Goal: Task Accomplishment & Management: Manage account settings

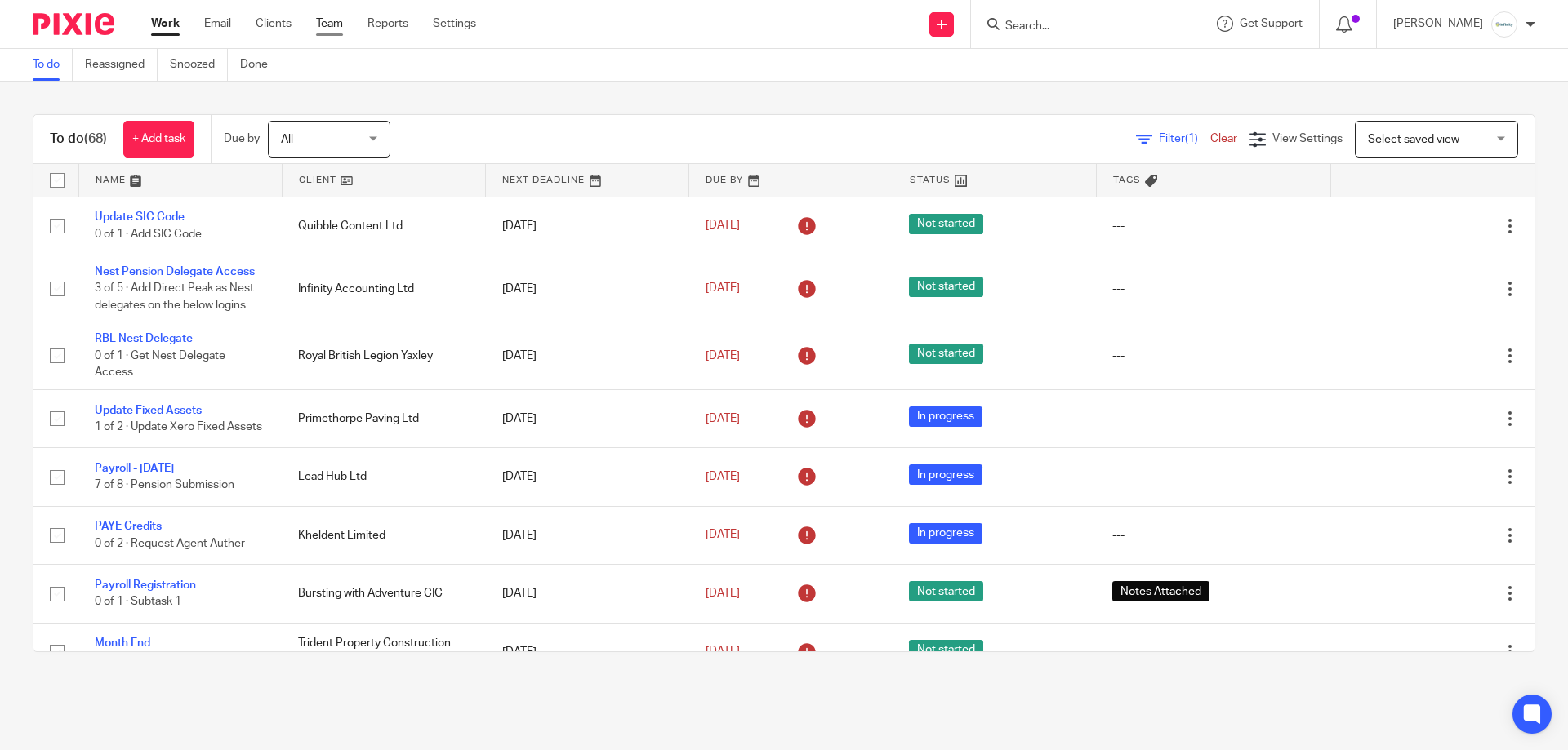
click at [327, 25] on link "Team" at bounding box center [329, 23] width 27 height 16
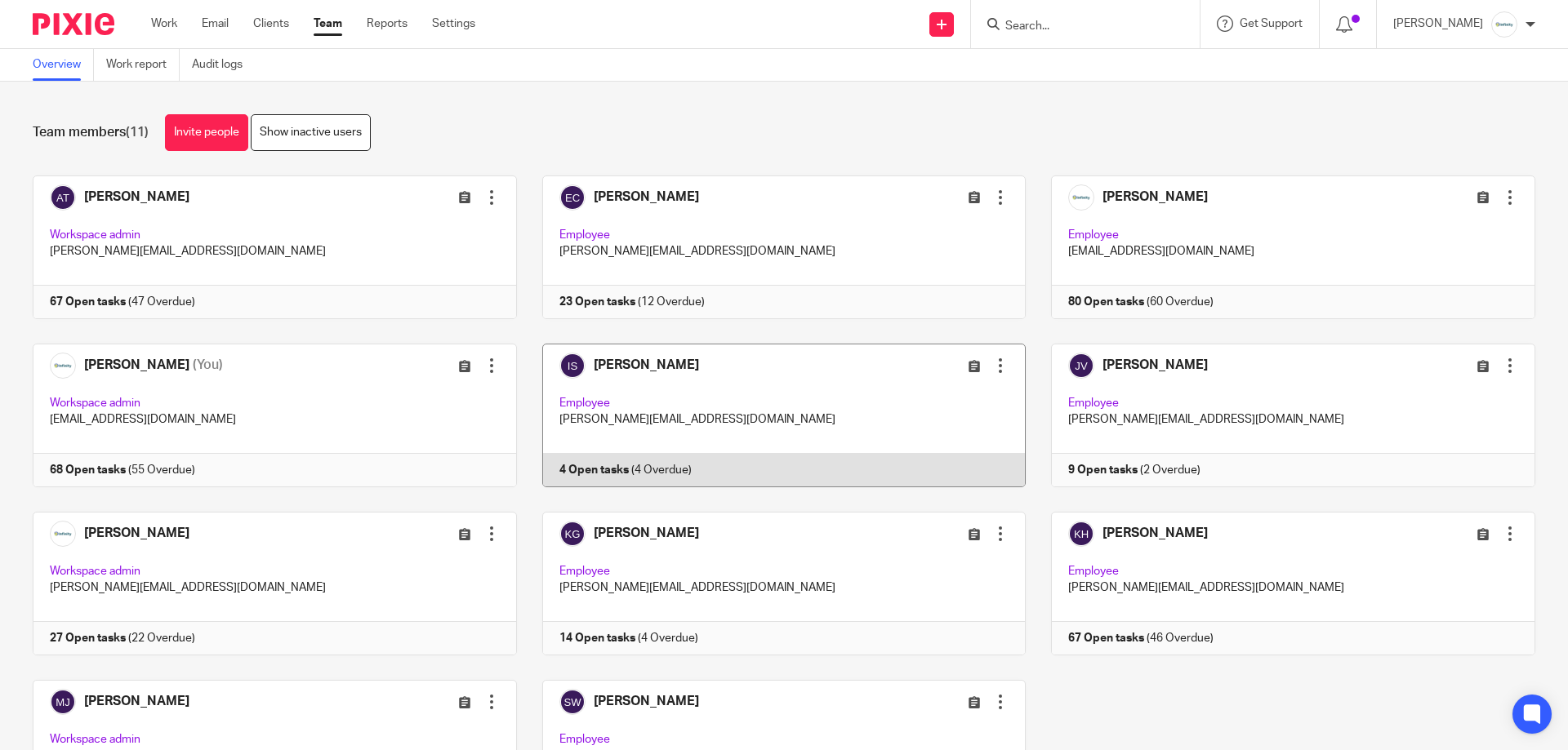
click at [676, 455] on link at bounding box center [771, 416] width 510 height 144
click at [876, 424] on link at bounding box center [771, 416] width 510 height 144
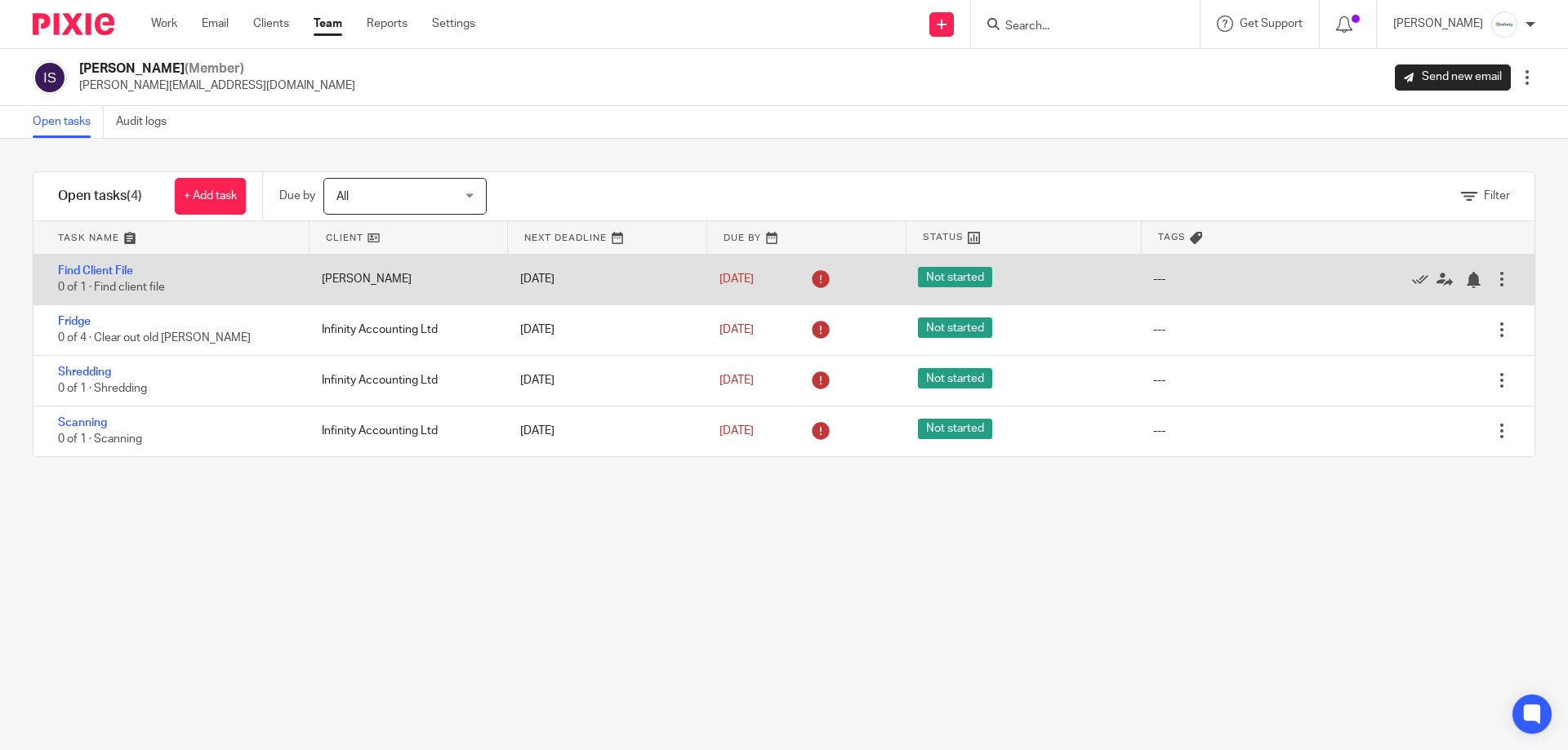
click at [1493, 272] on div at bounding box center [1501, 279] width 16 height 16
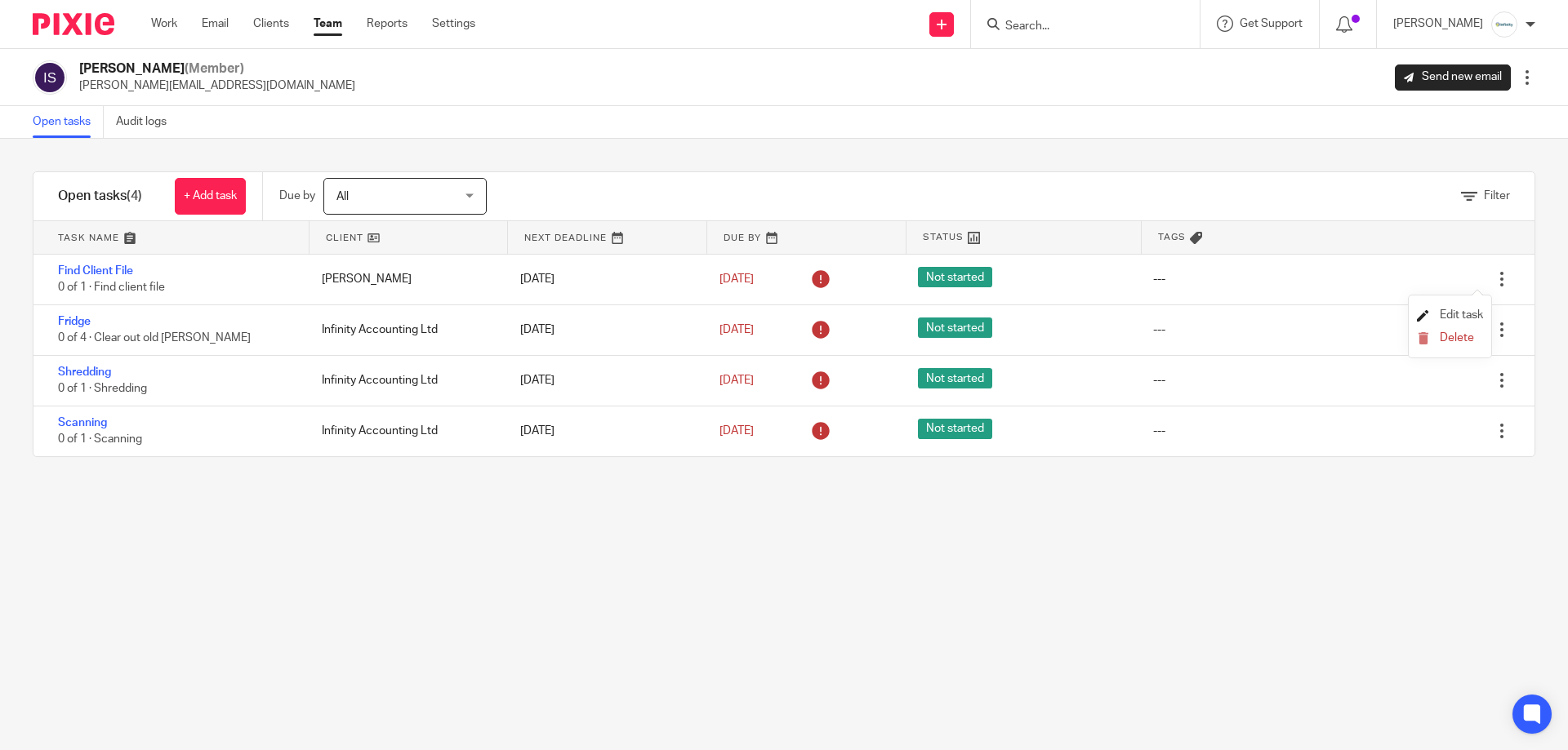
click at [1453, 311] on span "Edit task" at bounding box center [1461, 314] width 43 height 11
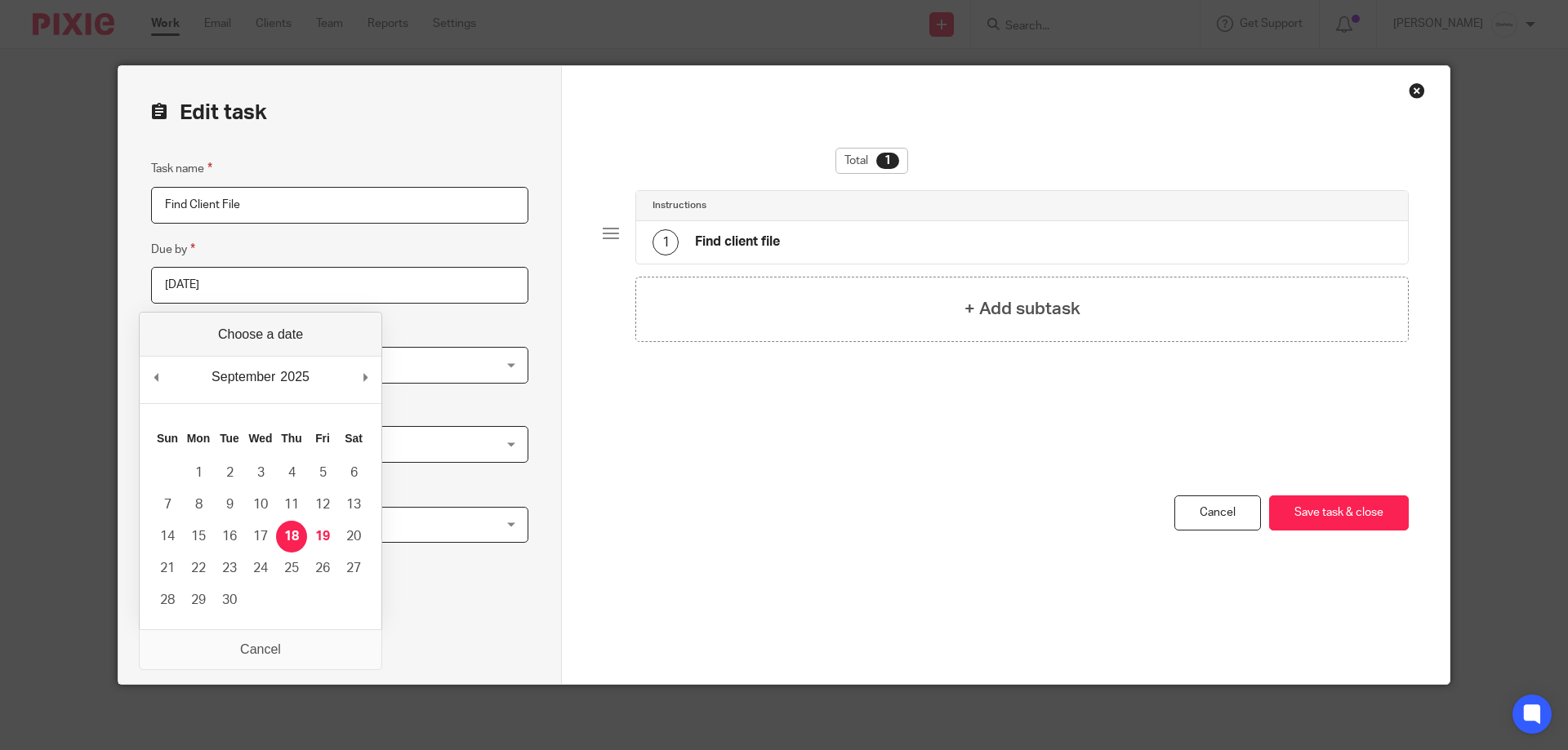
click at [324, 285] on input "[DATE]" at bounding box center [339, 286] width 378 height 36
type input "[DATE]"
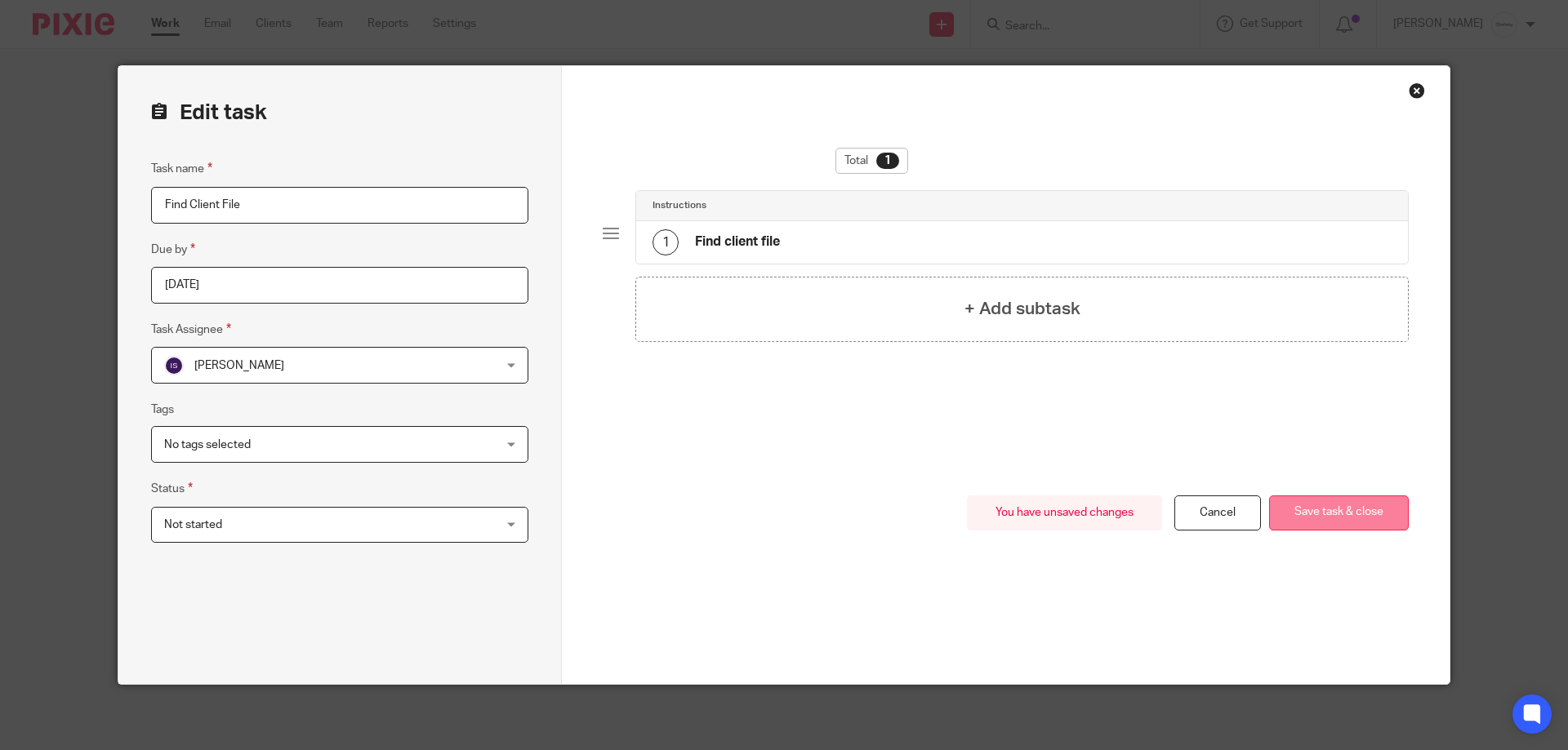
click at [1313, 515] on button "Save task & close" at bounding box center [1339, 513] width 140 height 35
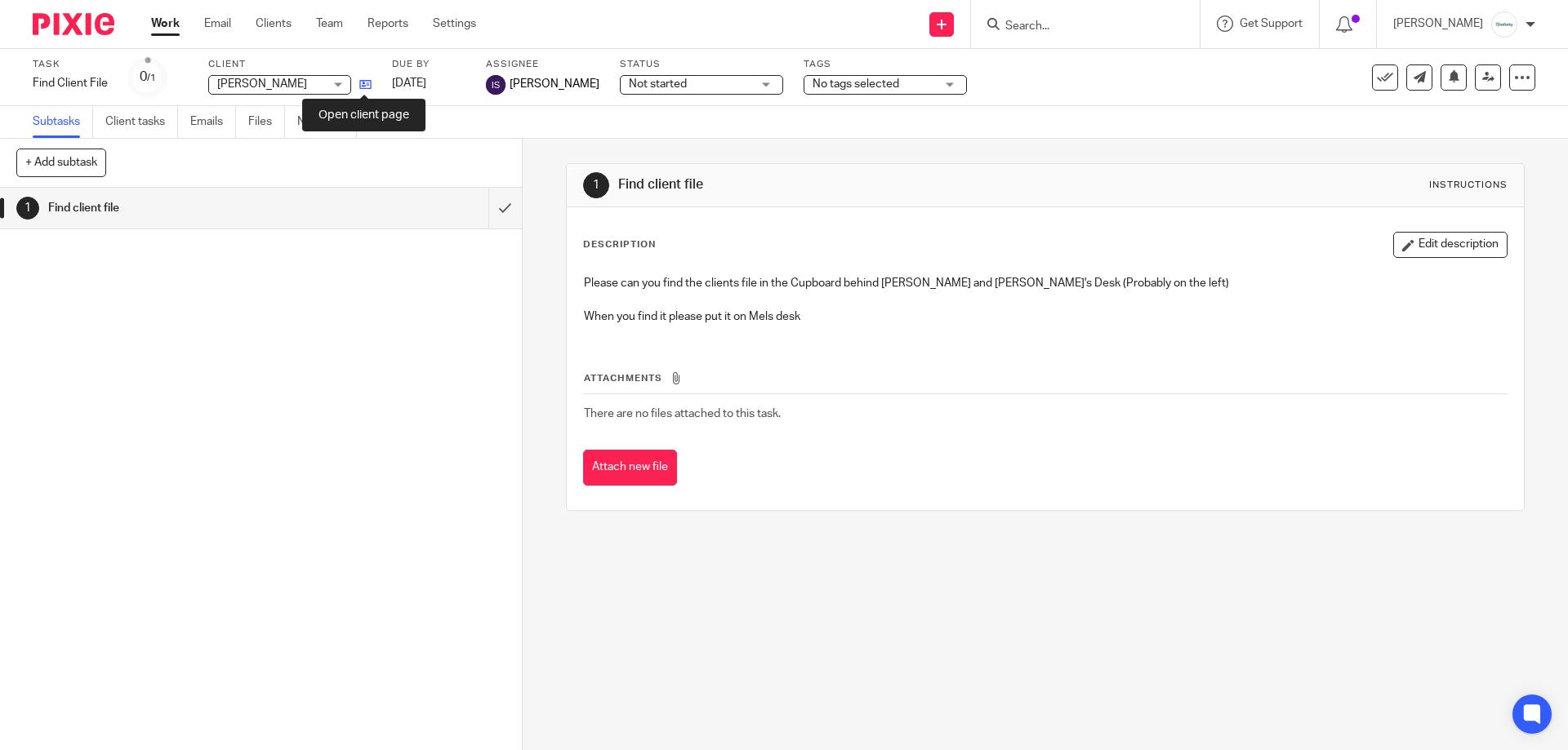
click at [364, 89] on icon at bounding box center [366, 84] width 12 height 12
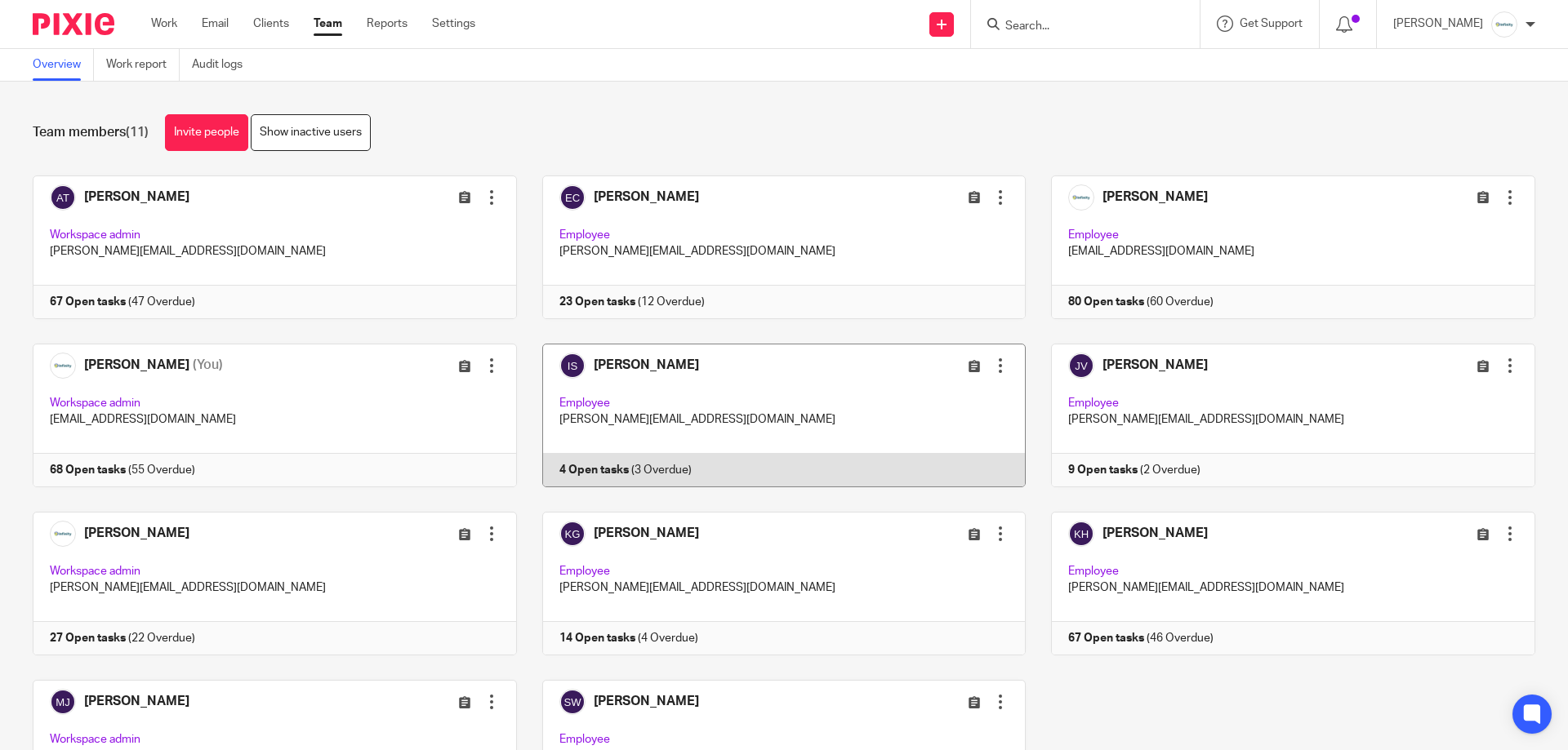
click at [666, 411] on link at bounding box center [771, 416] width 510 height 144
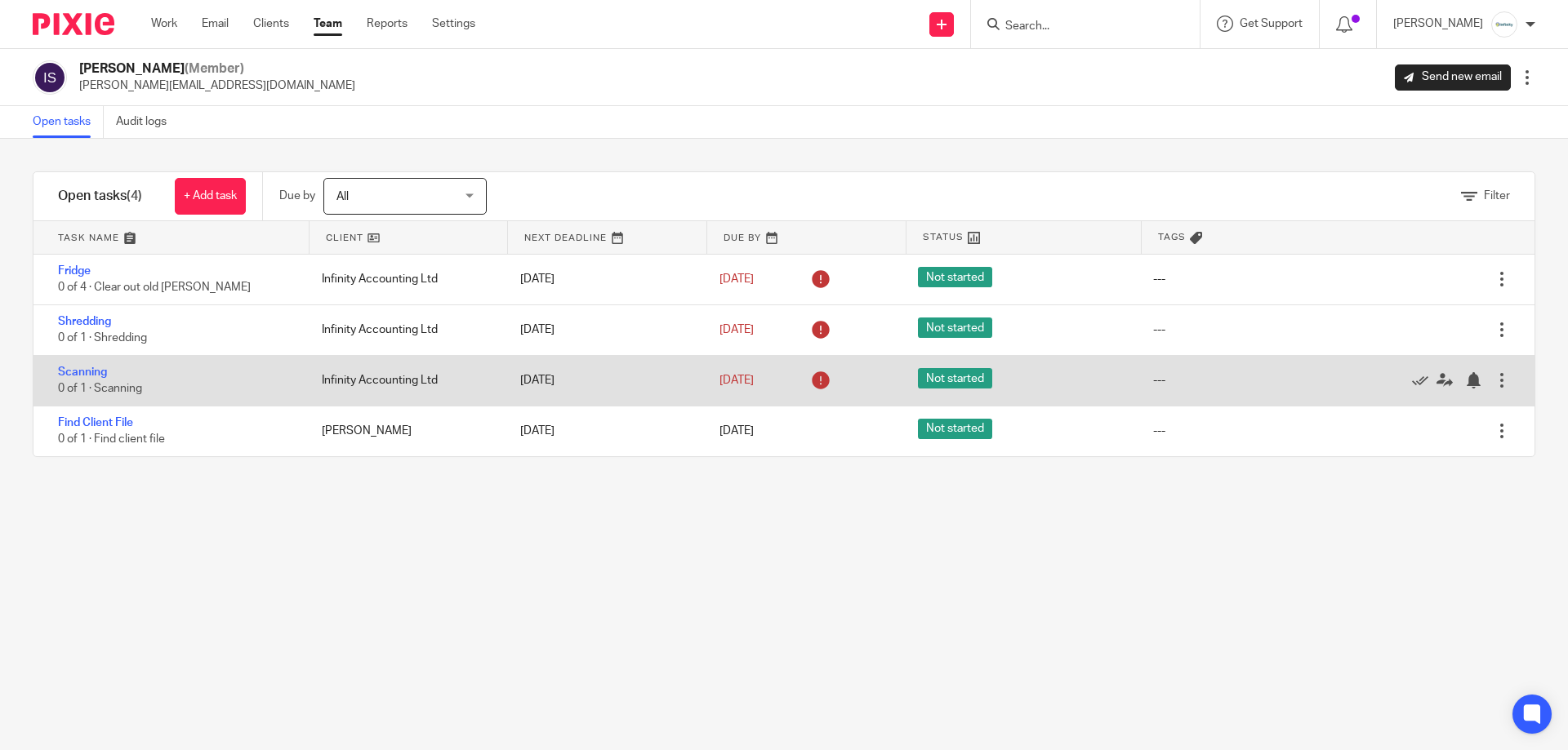
click at [1493, 373] on div at bounding box center [1501, 380] width 16 height 16
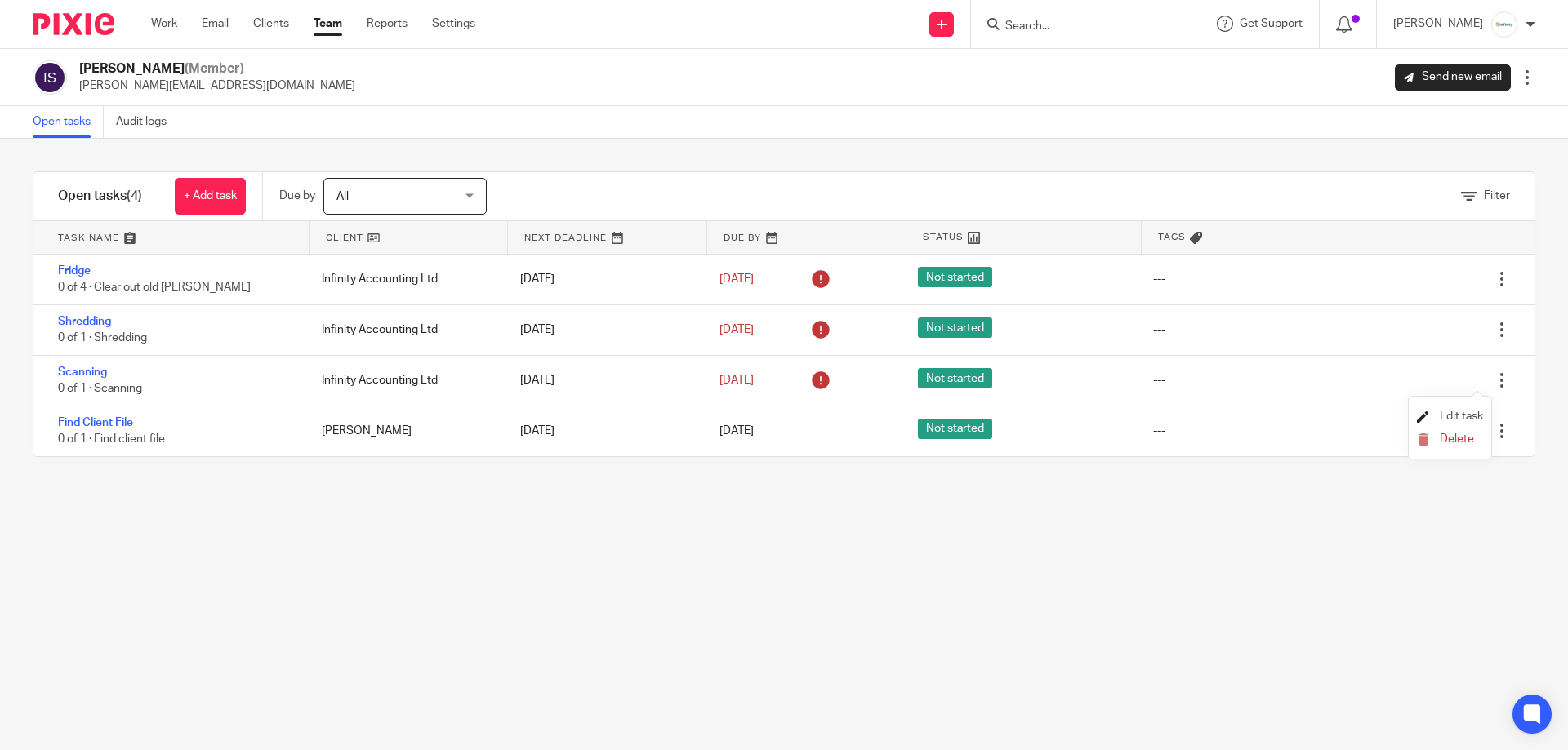
click at [1446, 415] on span "Edit task" at bounding box center [1461, 416] width 43 height 11
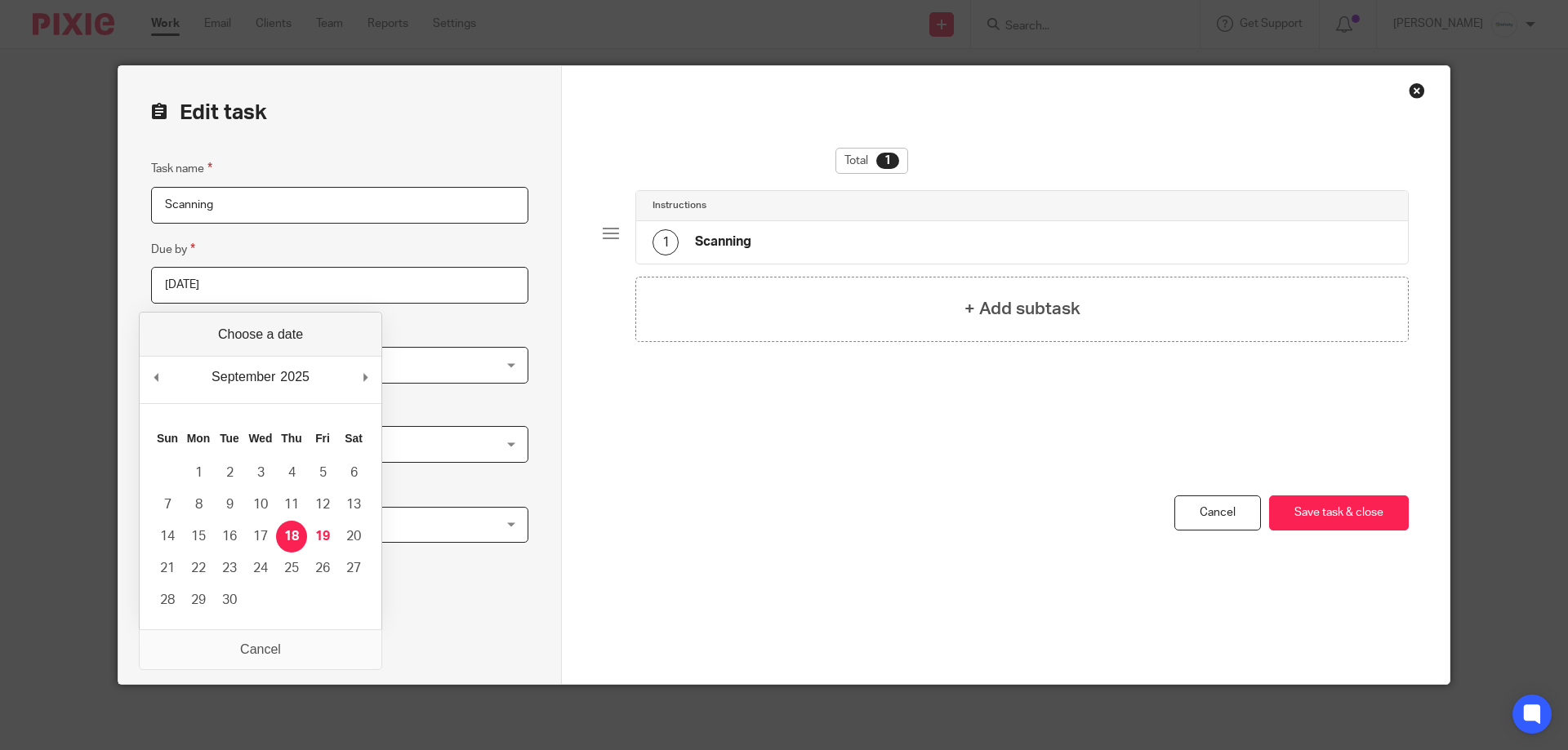
click at [340, 286] on input "2025-09-18" at bounding box center [339, 286] width 378 height 36
type input "2025-09-19"
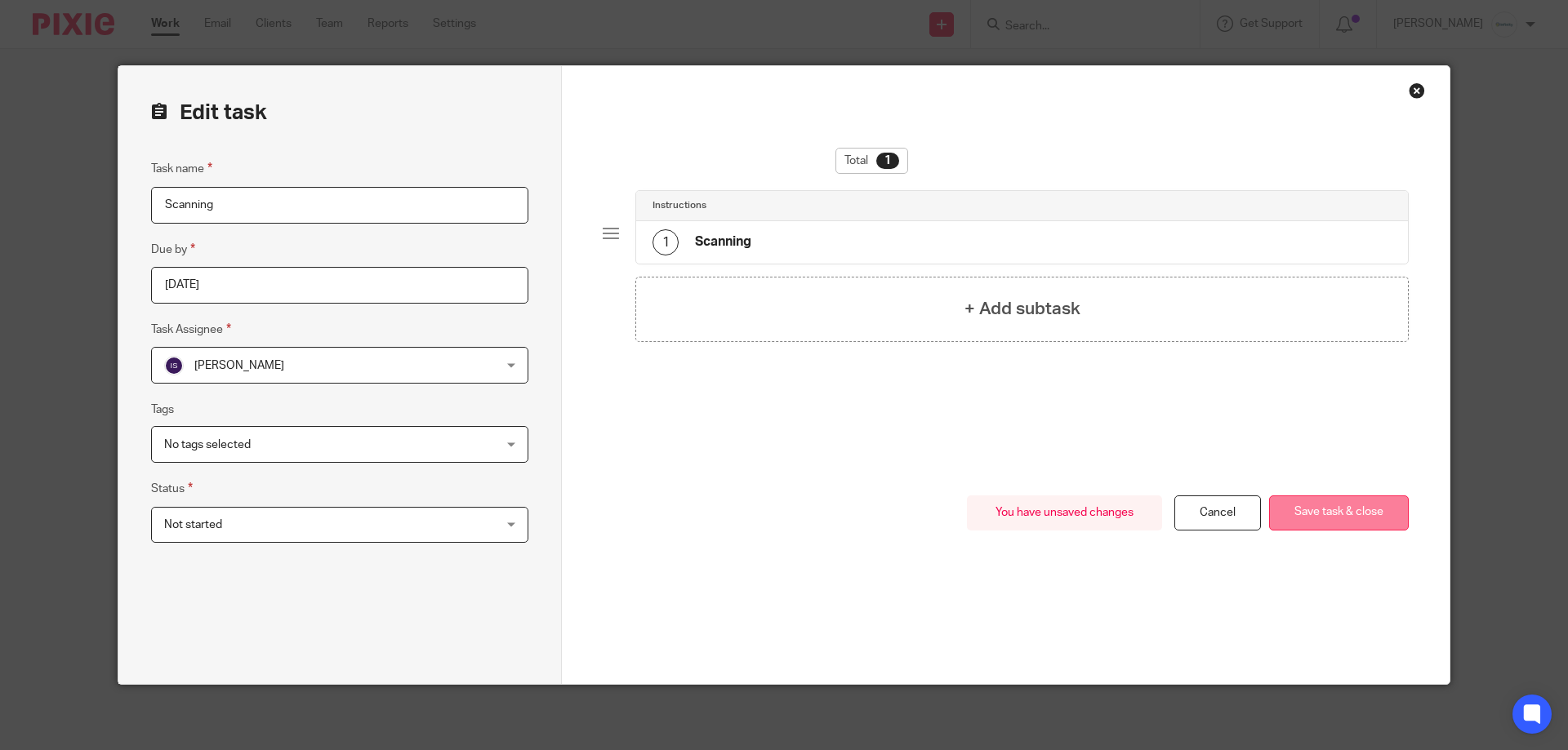
click at [1297, 502] on button "Save task & close" at bounding box center [1339, 513] width 140 height 35
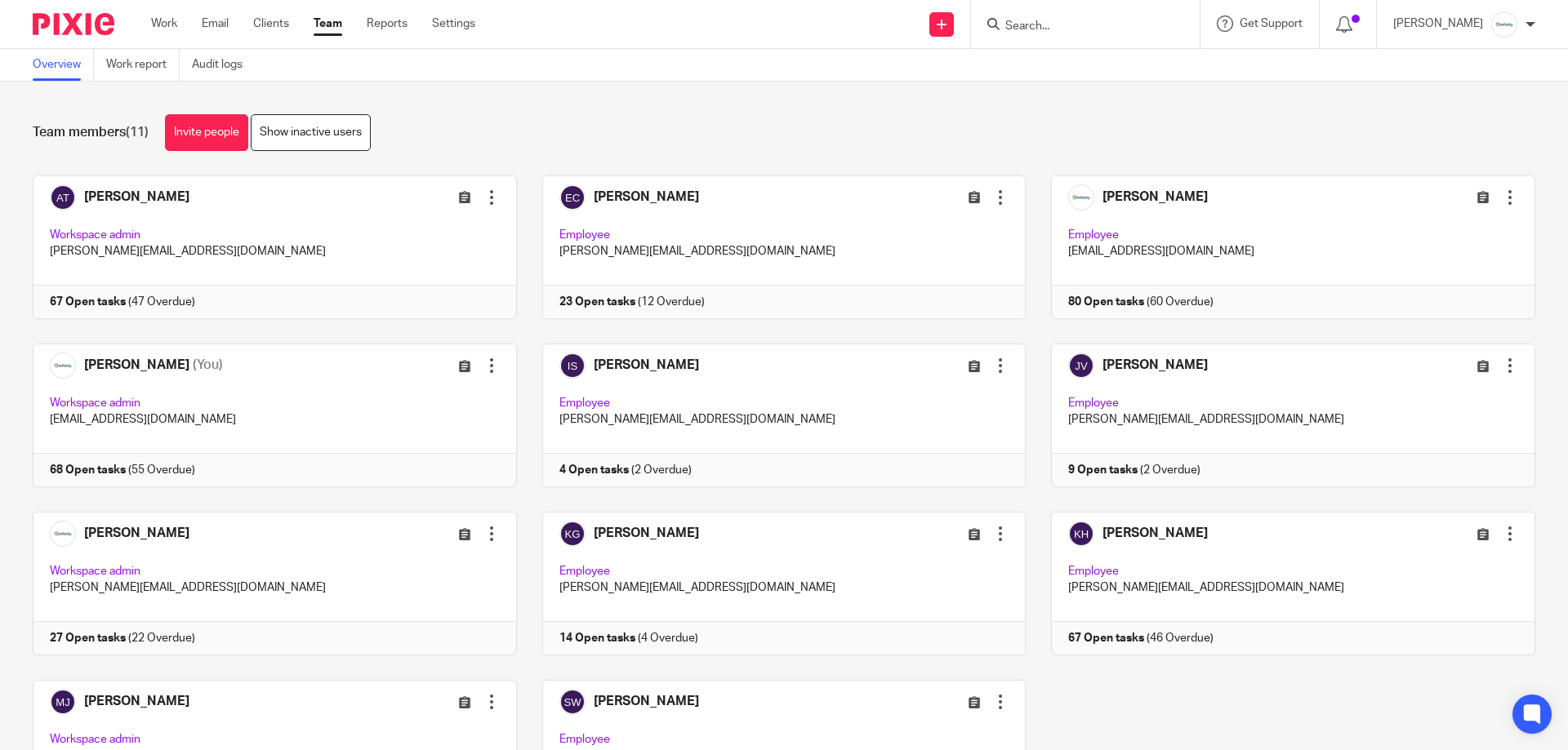
click at [788, 378] on link at bounding box center [771, 416] width 510 height 144
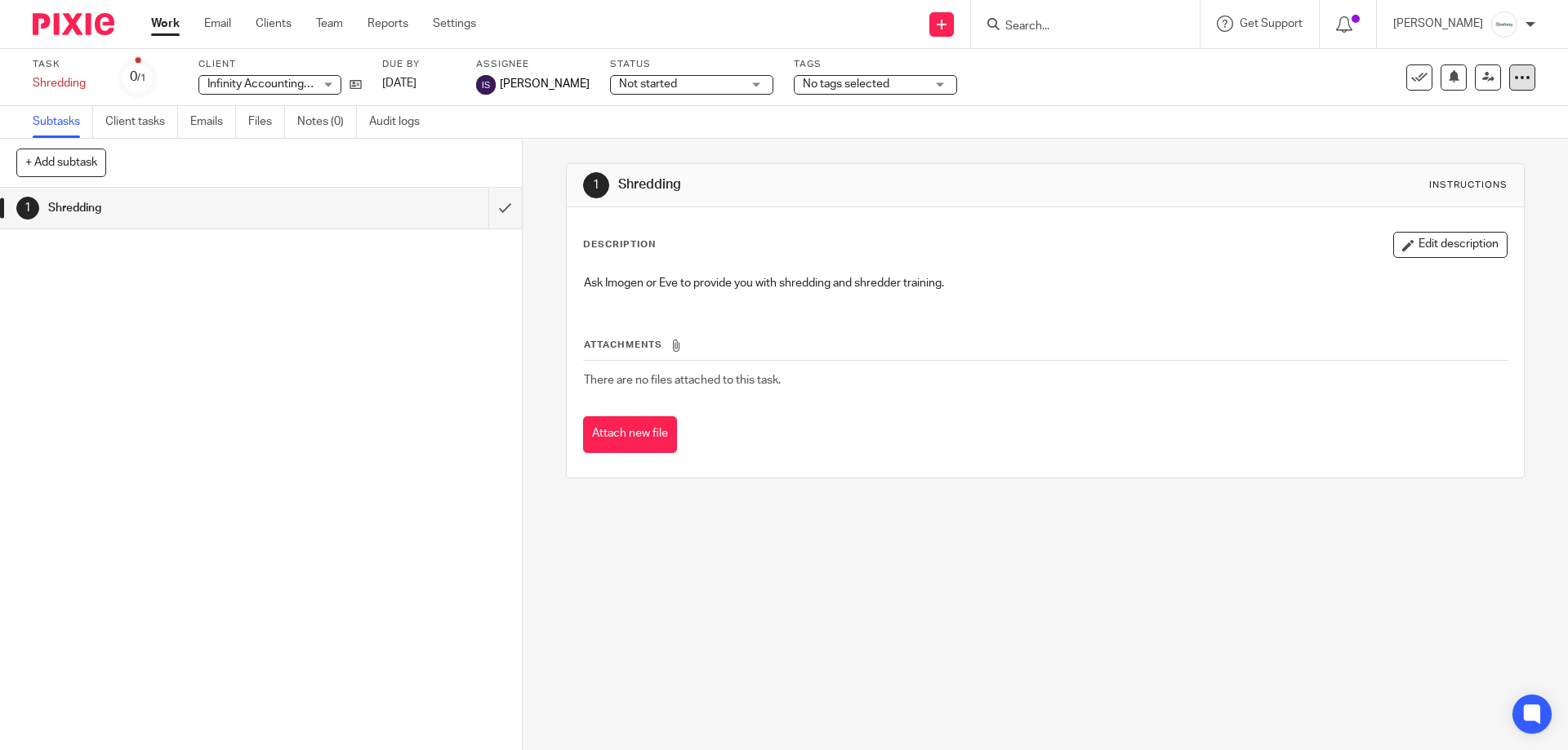
click at [1509, 81] on div at bounding box center [1522, 77] width 26 height 26
click at [1421, 168] on link "Advanced task editor" at bounding box center [1448, 166] width 108 height 11
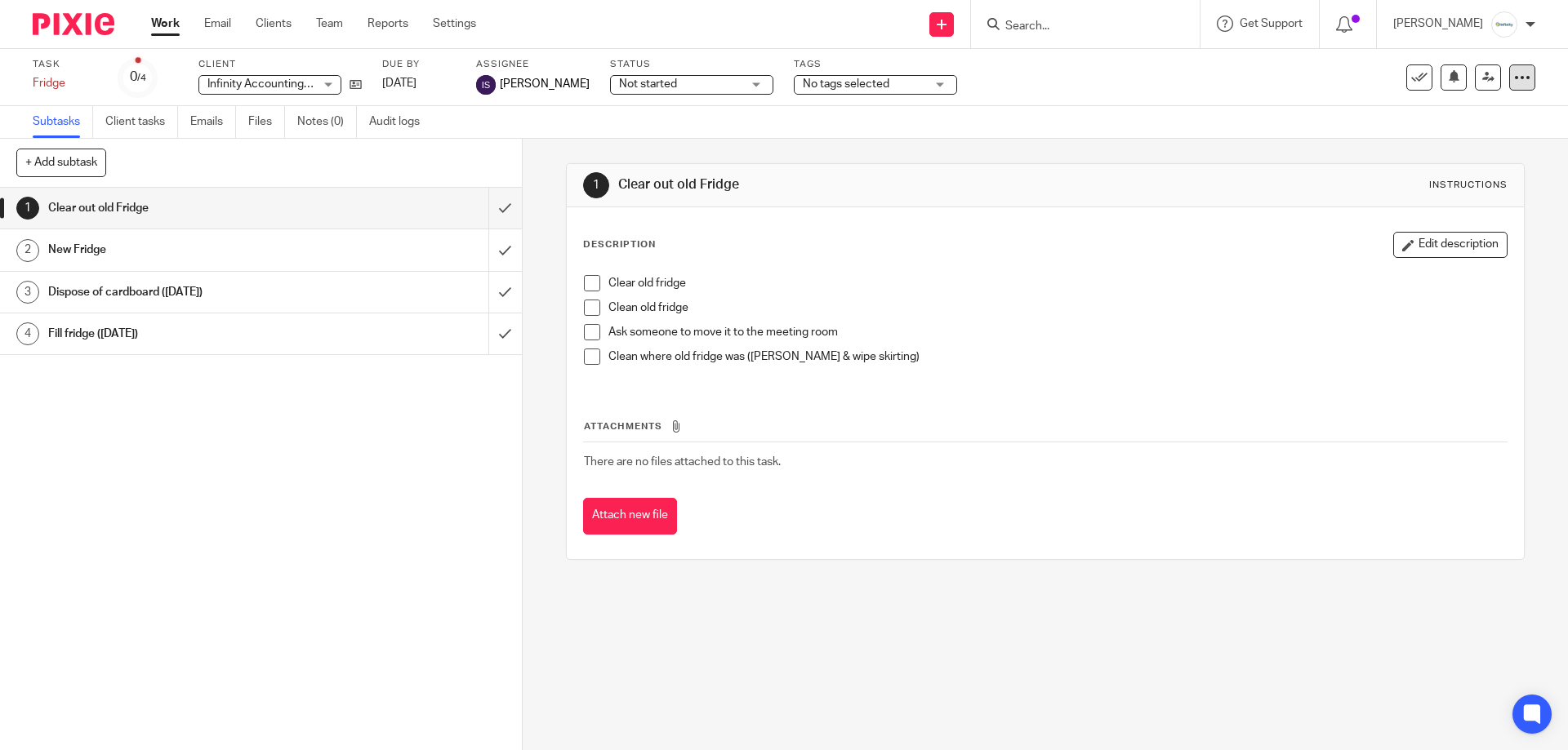
click at [1517, 76] on icon at bounding box center [1522, 77] width 16 height 16
click at [1451, 161] on link "Advanced task editor" at bounding box center [1448, 166] width 108 height 11
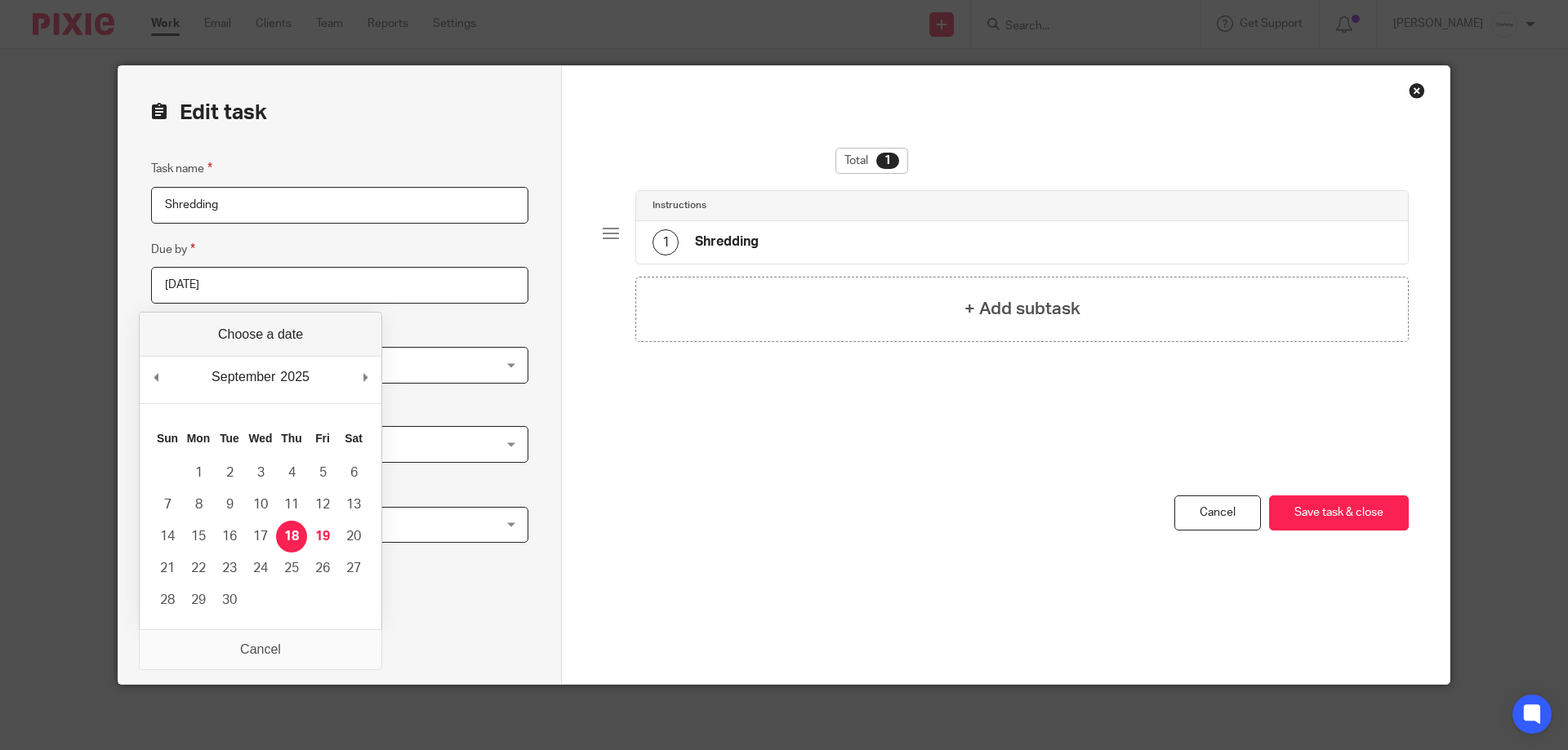
click at [366, 287] on input "[DATE]" at bounding box center [339, 286] width 378 height 36
type input "[DATE]"
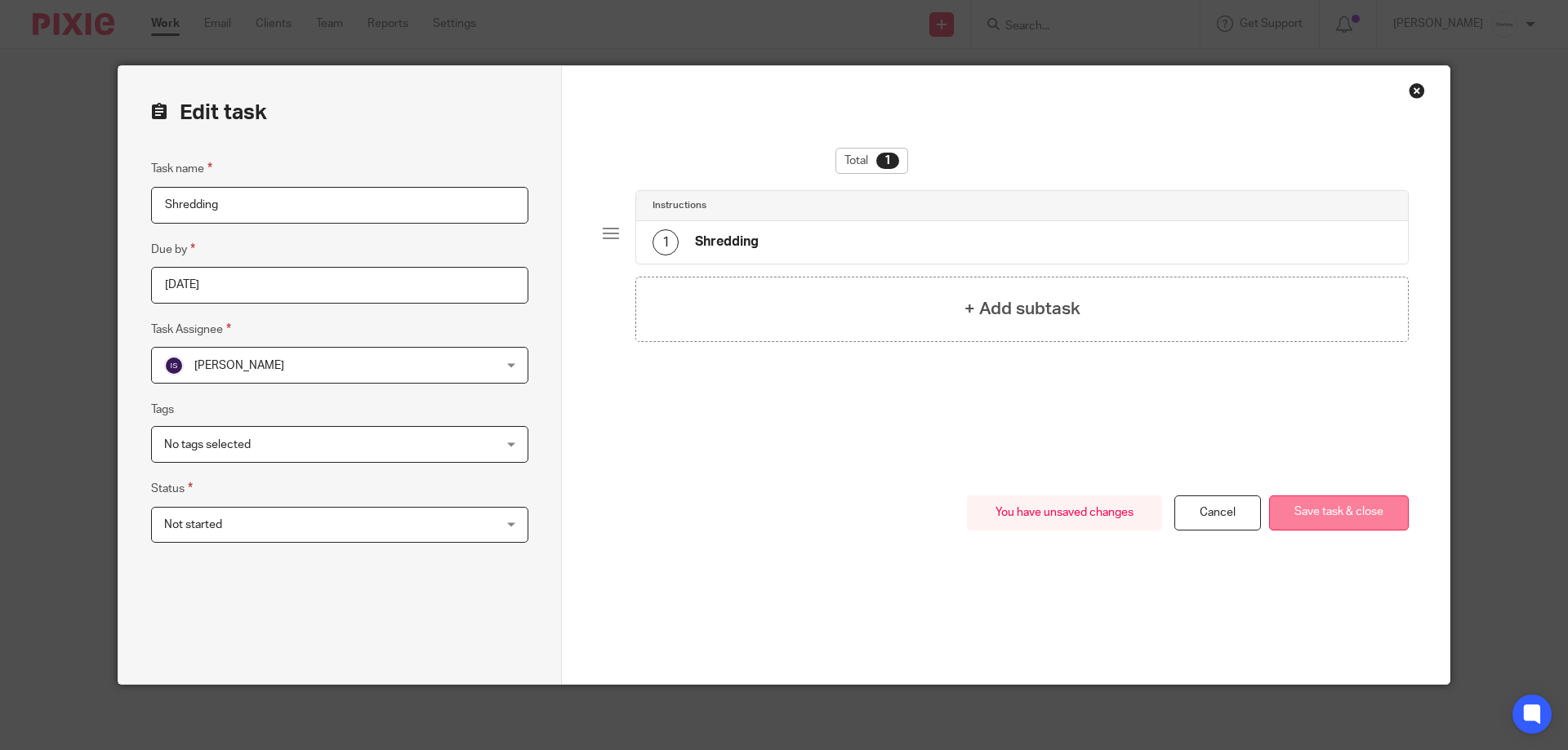
click at [1369, 525] on button "Save task & close" at bounding box center [1339, 513] width 140 height 35
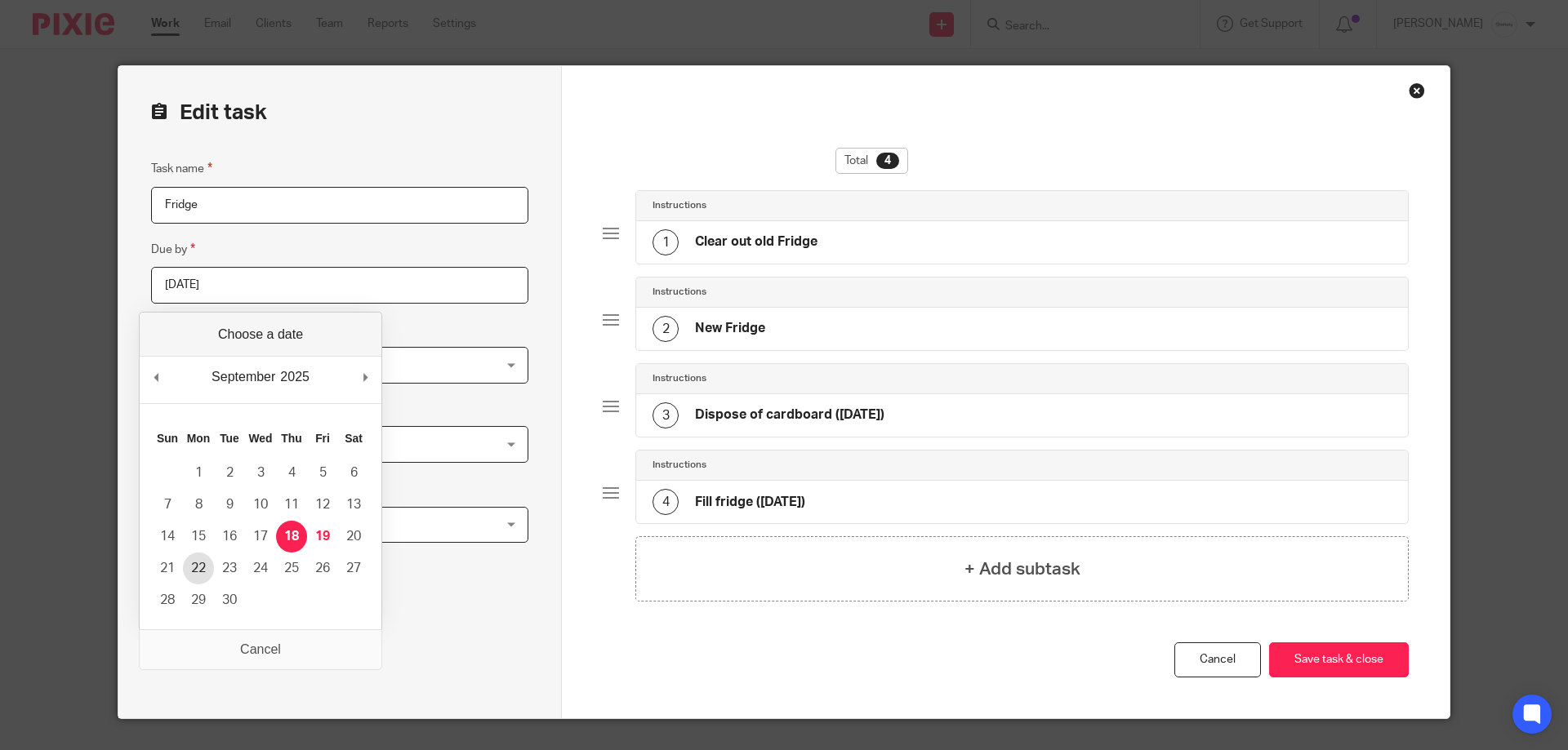
type input "2025-09-22"
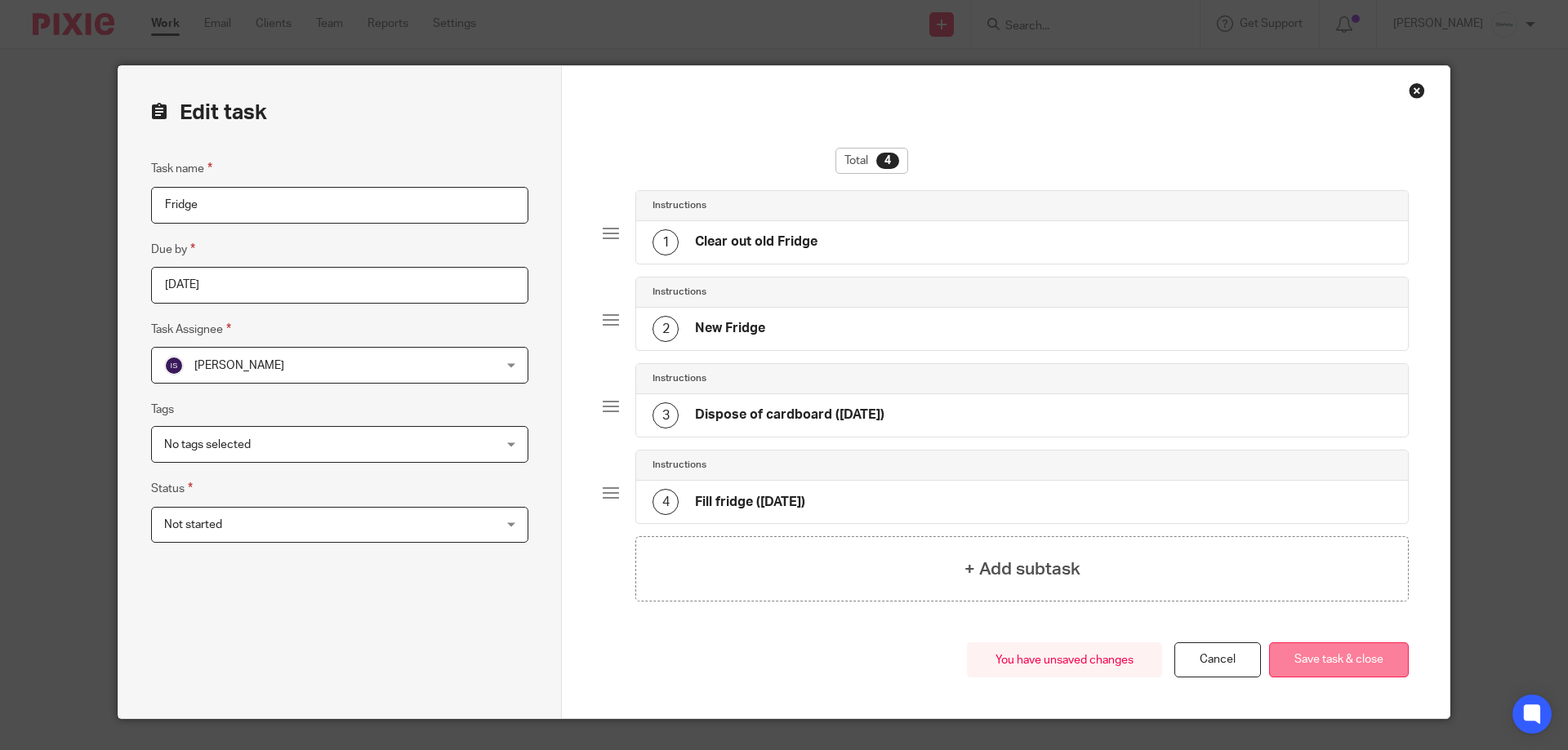
click at [1341, 659] on button "Save task & close" at bounding box center [1339, 660] width 140 height 35
